Goal: Find specific page/section: Find specific page/section

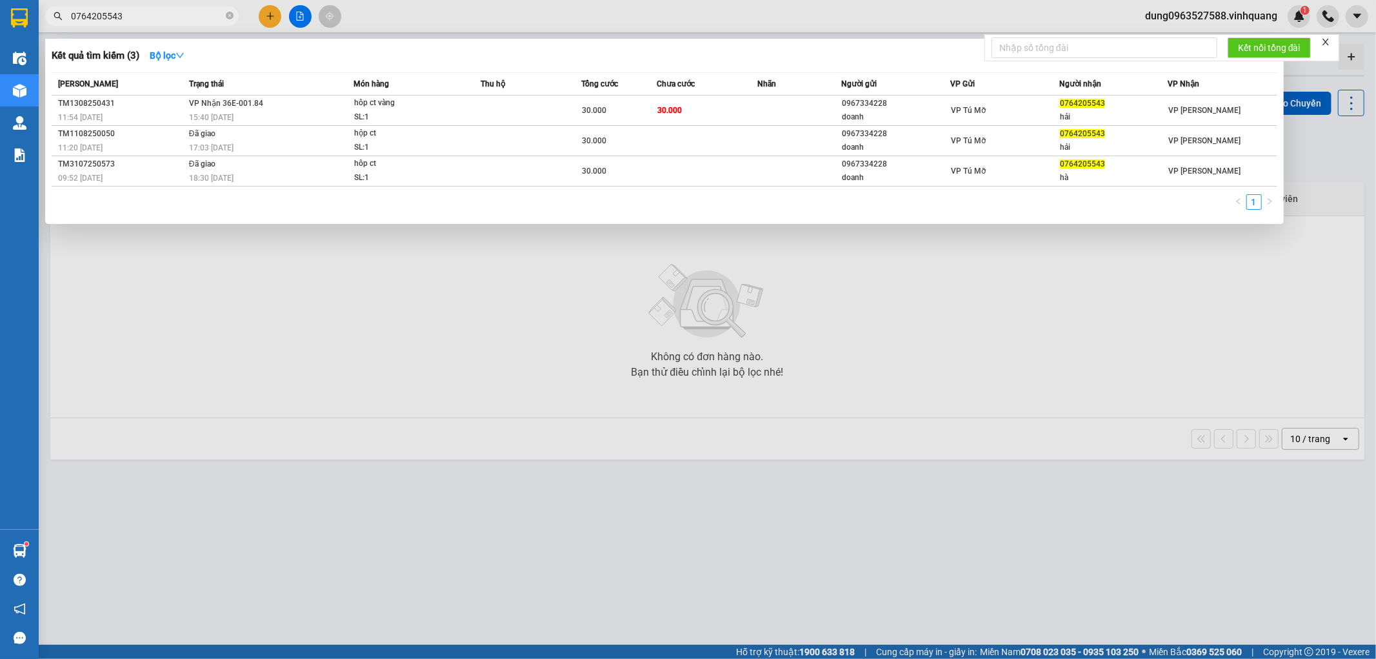
click at [298, 15] on div at bounding box center [688, 329] width 1376 height 659
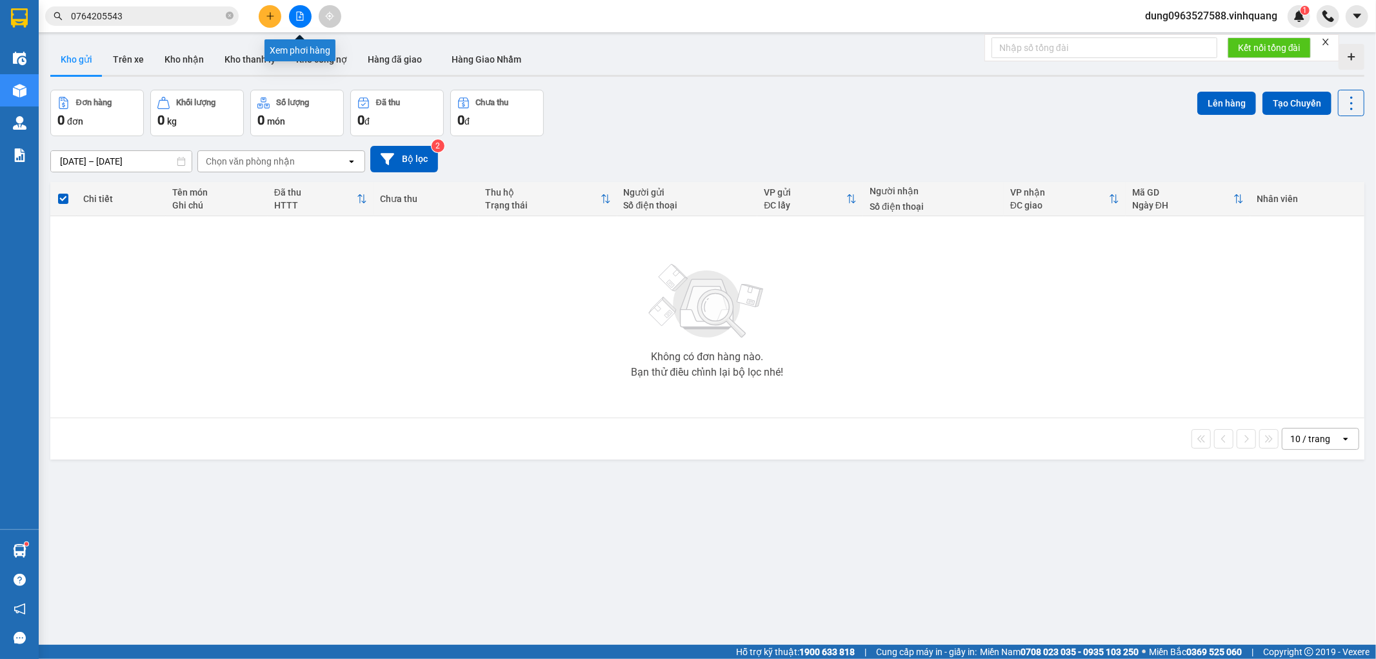
click at [296, 54] on div "Xem phơi hàng" at bounding box center [300, 50] width 71 height 22
click at [293, 15] on button at bounding box center [300, 16] width 23 height 23
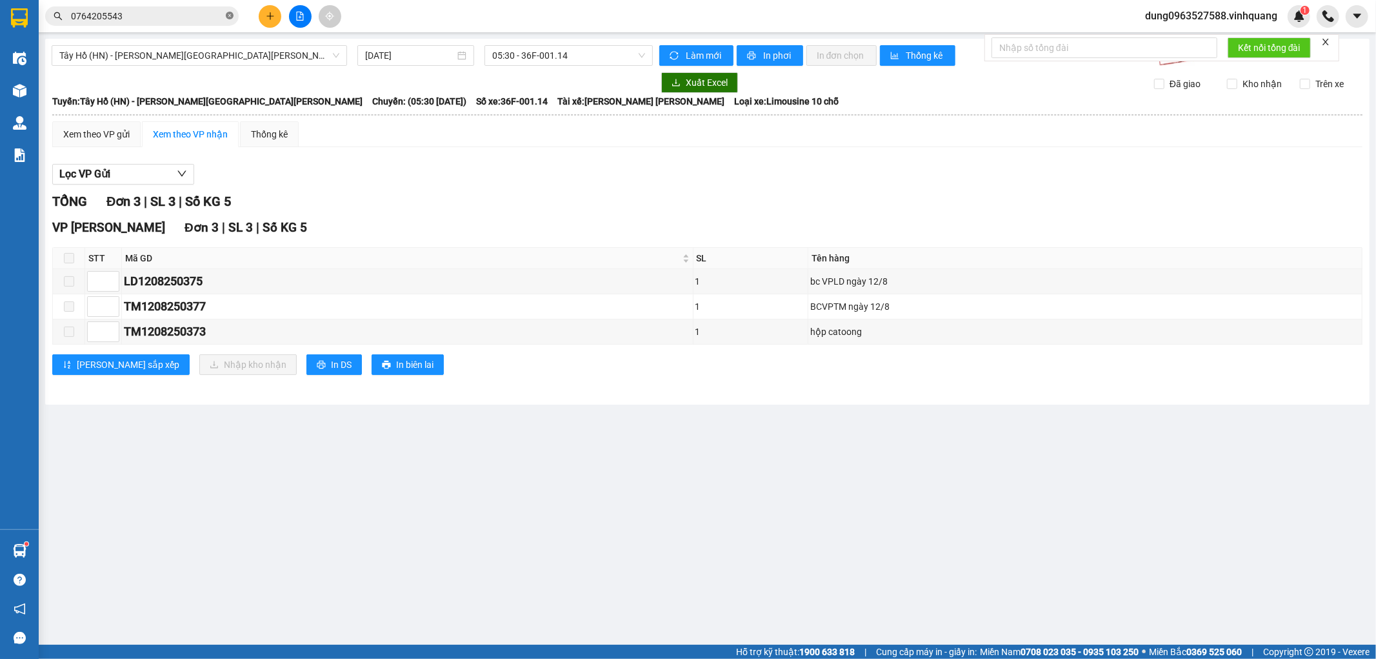
click at [228, 13] on icon "close-circle" at bounding box center [230, 16] width 8 height 8
paste input "0966887680"
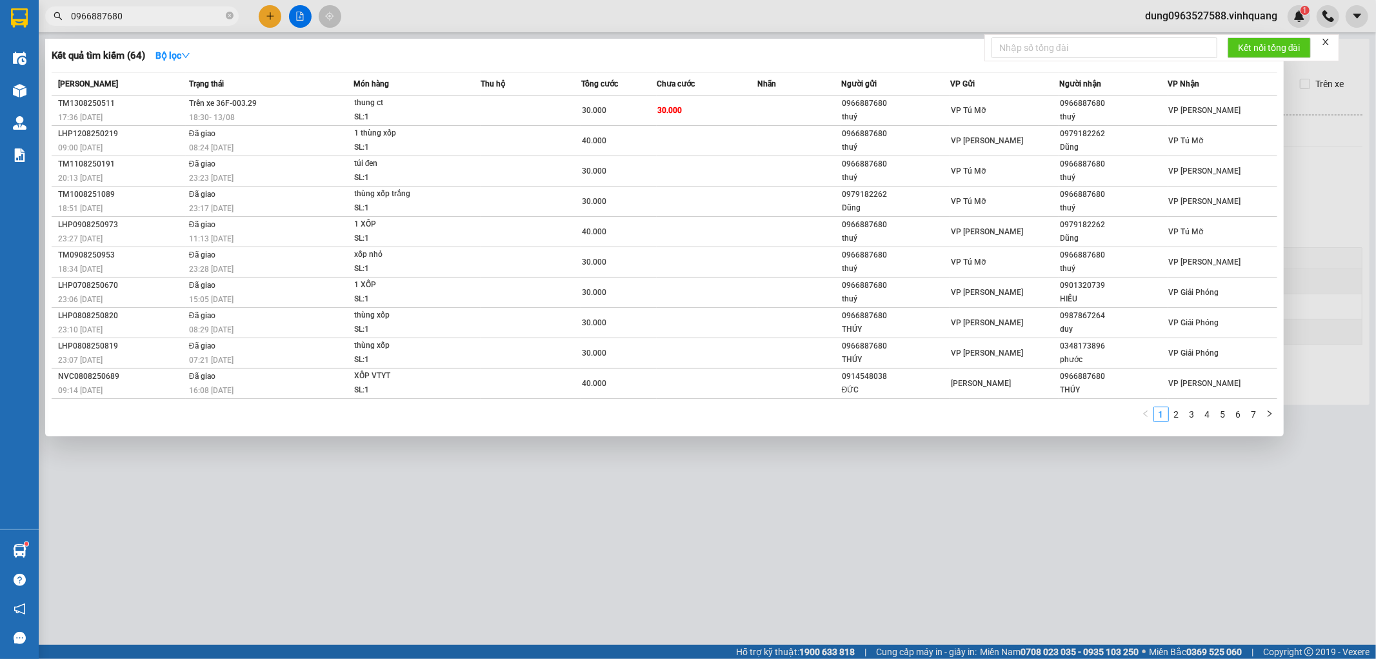
type input "0966887680"
click at [227, 17] on icon "close-circle" at bounding box center [230, 16] width 8 height 8
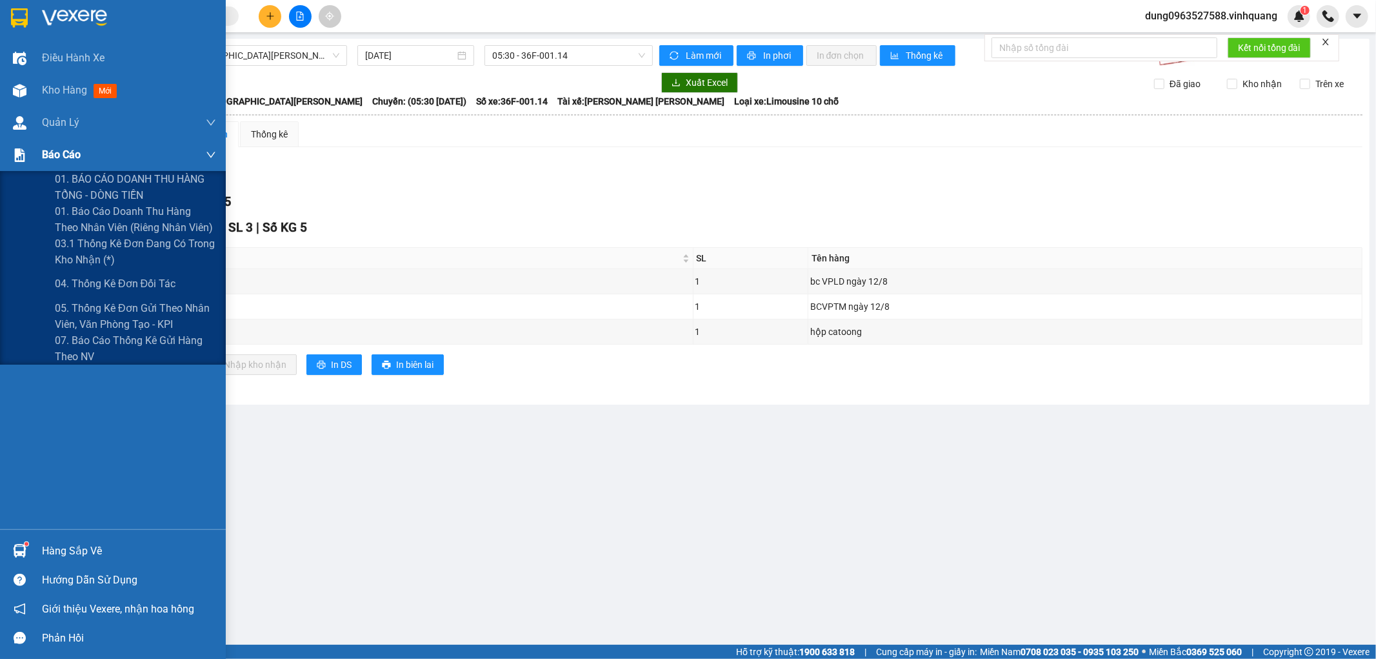
click at [68, 156] on span "Báo cáo" at bounding box center [61, 154] width 39 height 16
